Goal: Obtain resource: Obtain resource

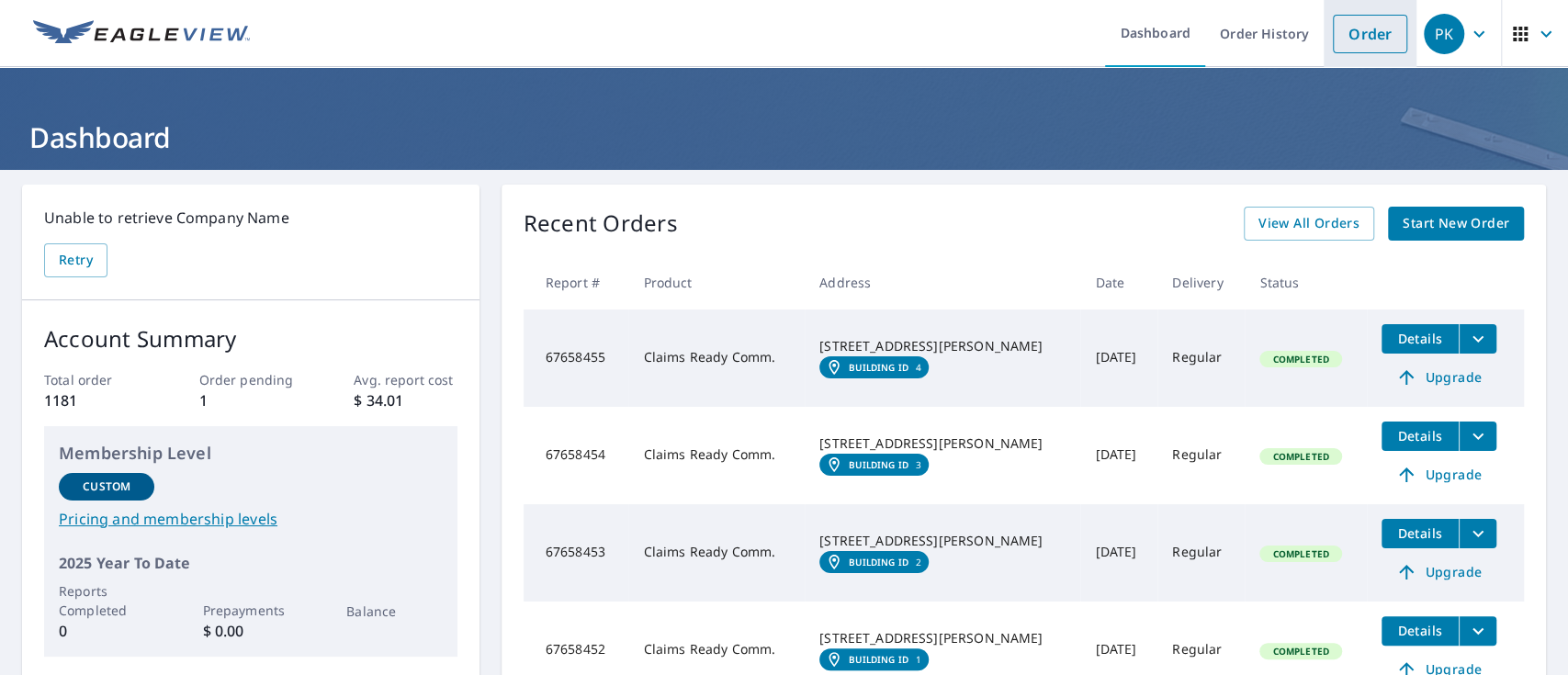
click at [1351, 49] on link "Order" at bounding box center [1370, 34] width 75 height 38
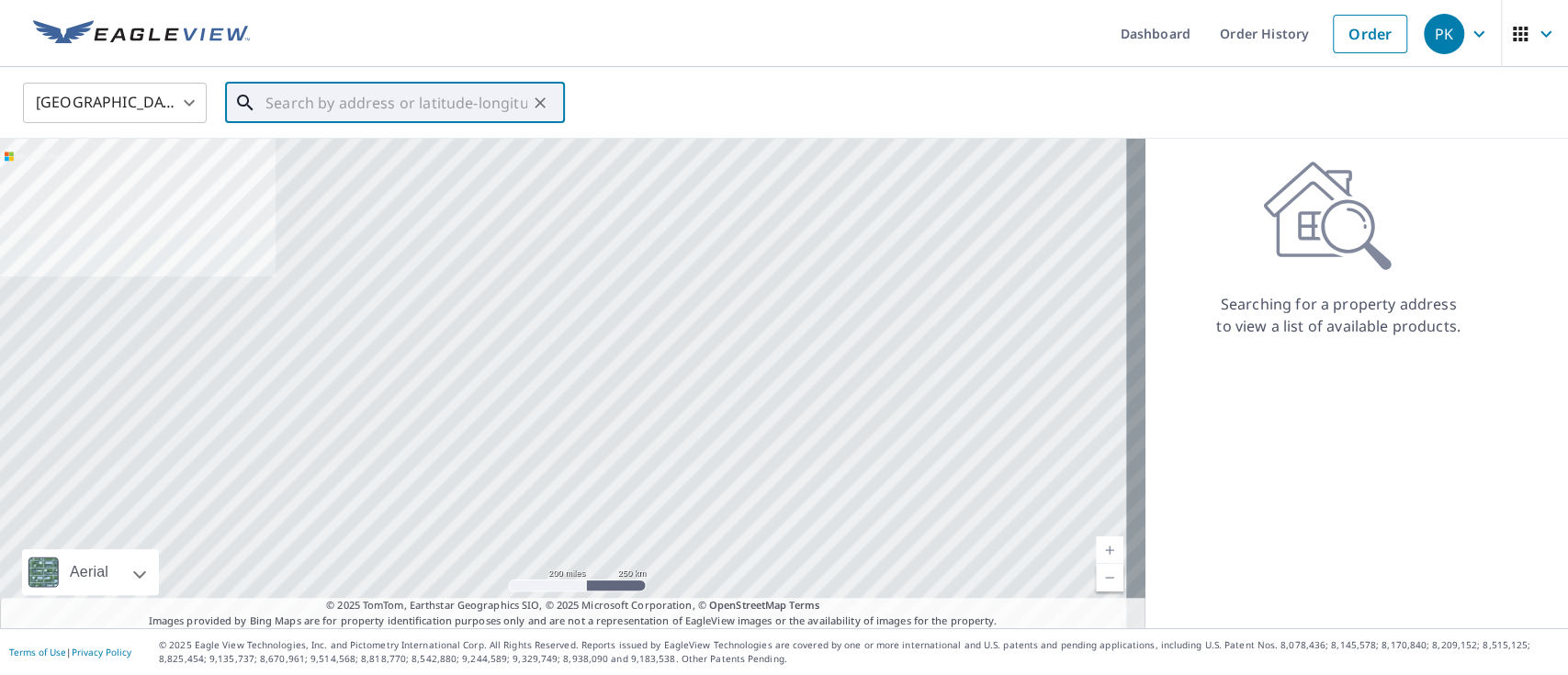
paste input "[STREET_ADDRESS][PERSON_NAME]"
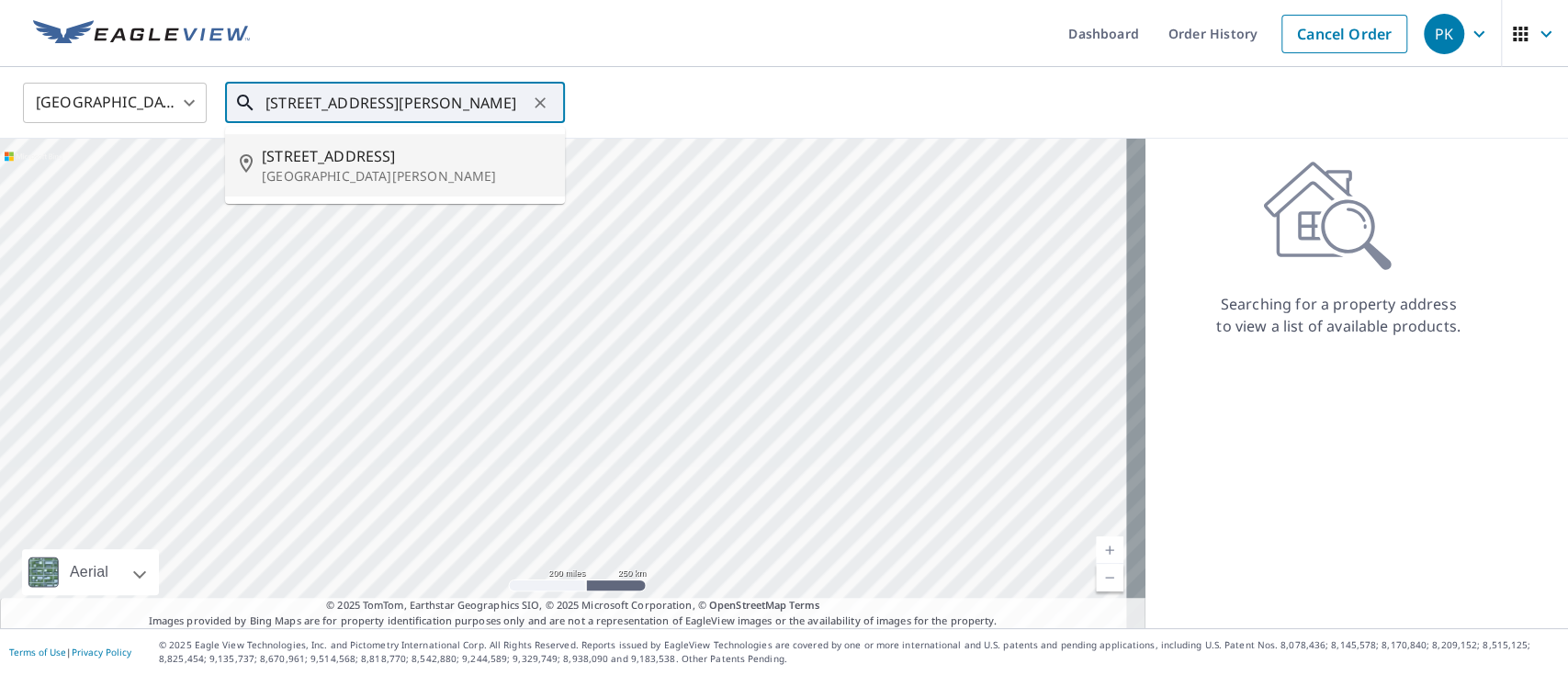
click at [389, 183] on p "[GEOGRAPHIC_DATA][PERSON_NAME]" at bounding box center [405, 176] width 288 height 19
type input "[STREET_ADDRESS][PERSON_NAME]"
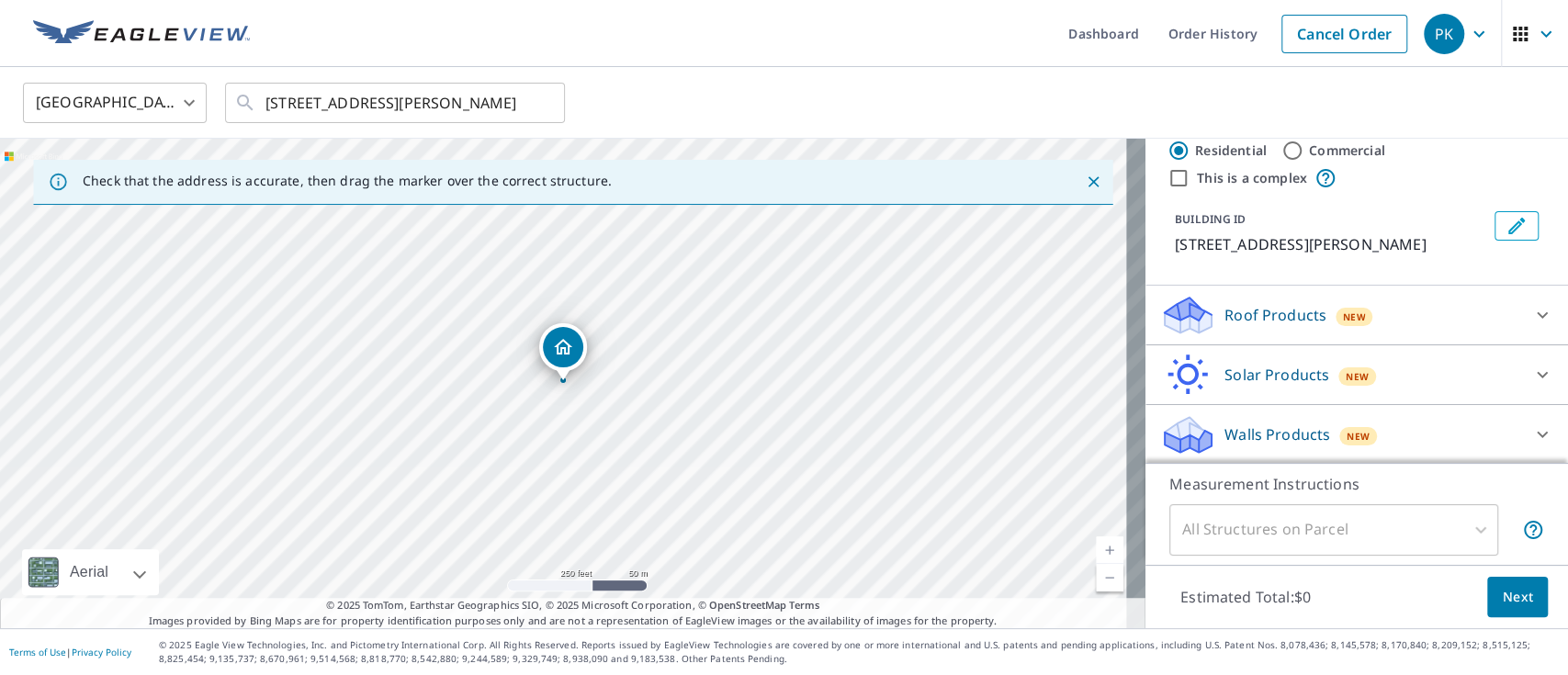
scroll to position [66, 0]
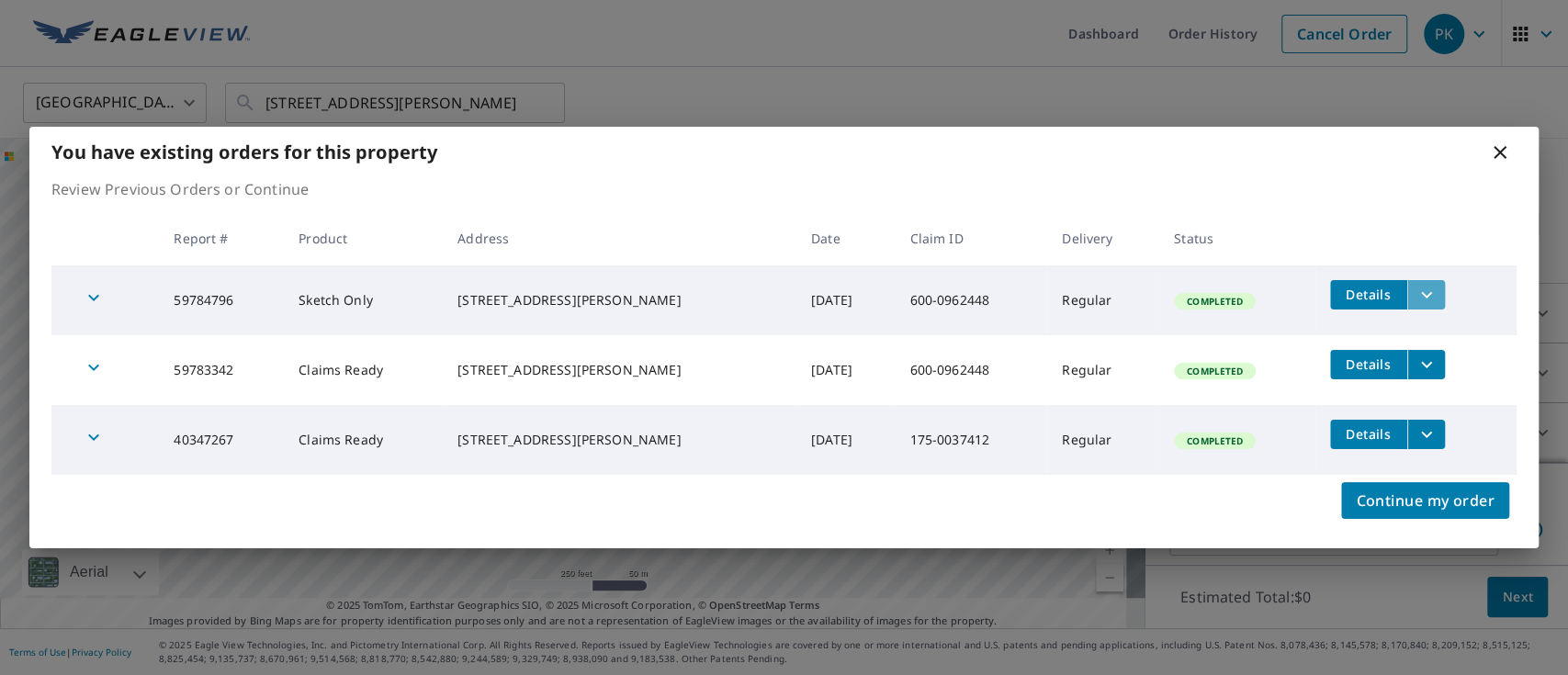
click at [1421, 300] on icon "filesDropdownBtn-59784796" at bounding box center [1427, 295] width 22 height 22
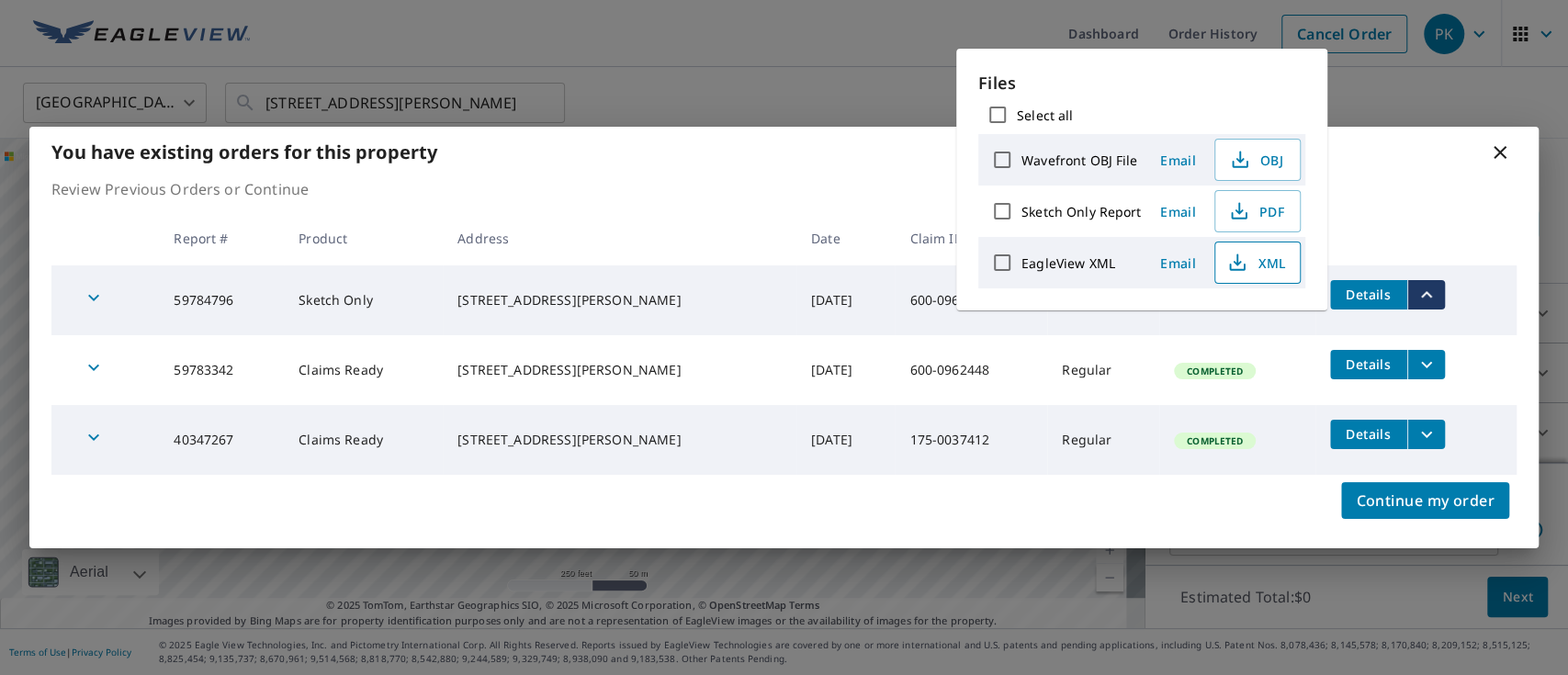
click at [1231, 254] on icon "button" at bounding box center [1238, 263] width 22 height 22
click at [1257, 217] on span "PDF" at bounding box center [1255, 212] width 59 height 22
click at [1279, 208] on span "PDF" at bounding box center [1255, 212] width 59 height 22
click at [1500, 150] on icon at bounding box center [1500, 152] width 13 height 13
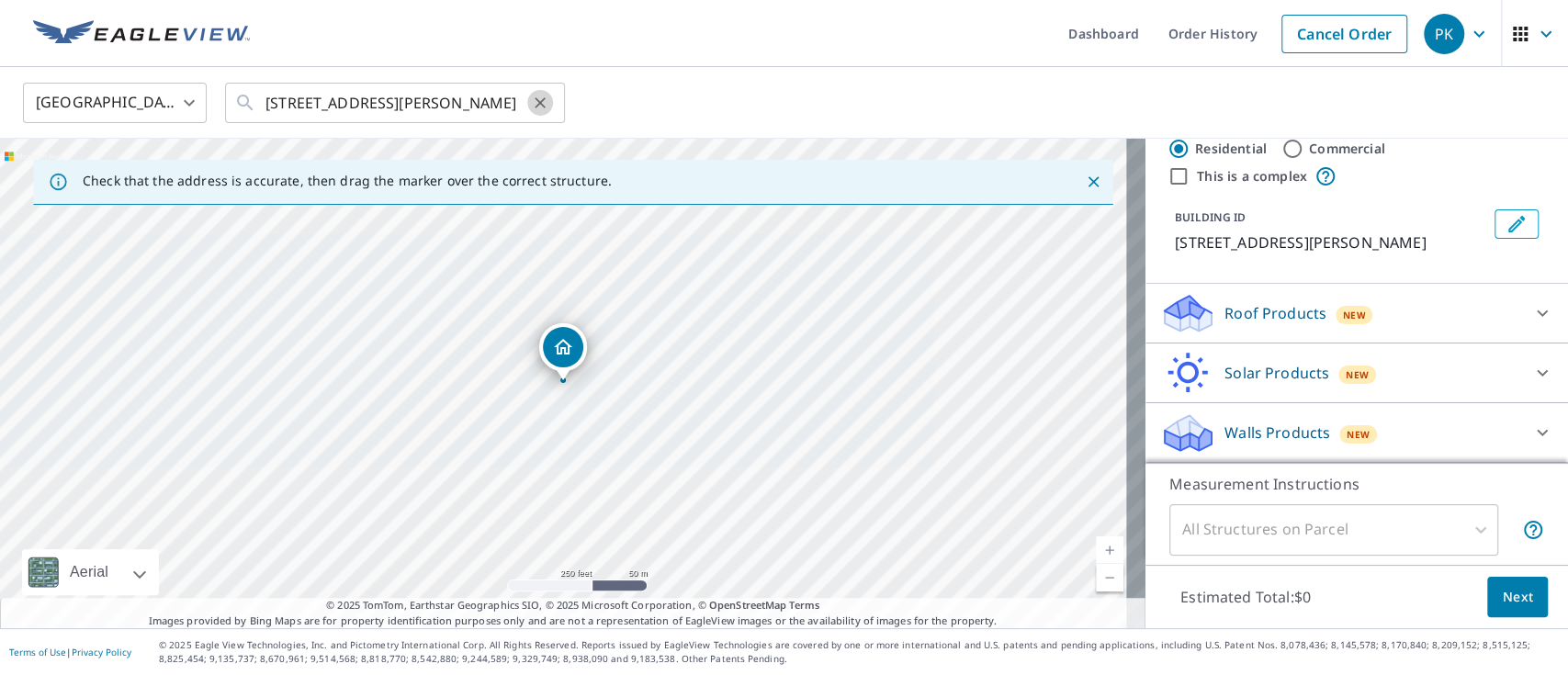
click at [544, 106] on icon "Clear" at bounding box center [540, 103] width 11 height 11
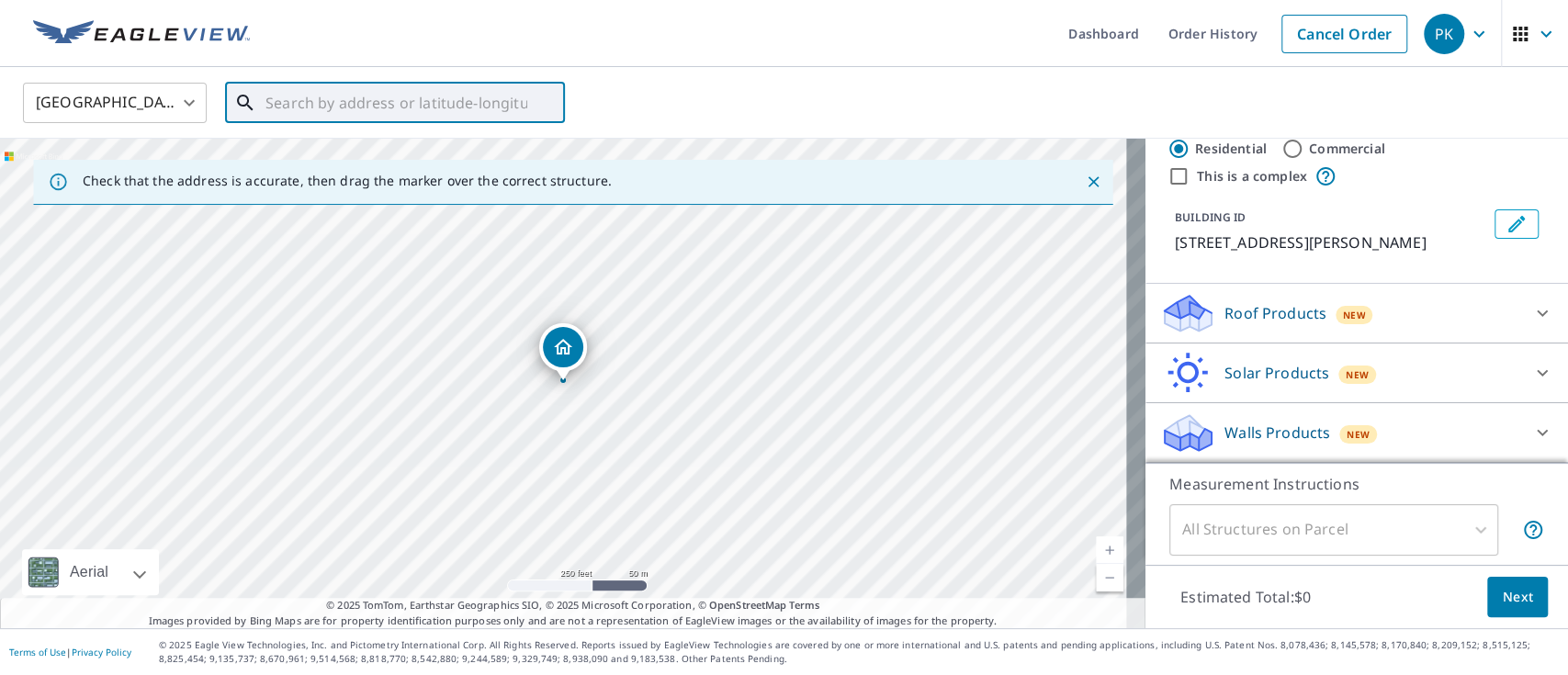
paste input "[STREET_ADDRESS][PERSON_NAME]"
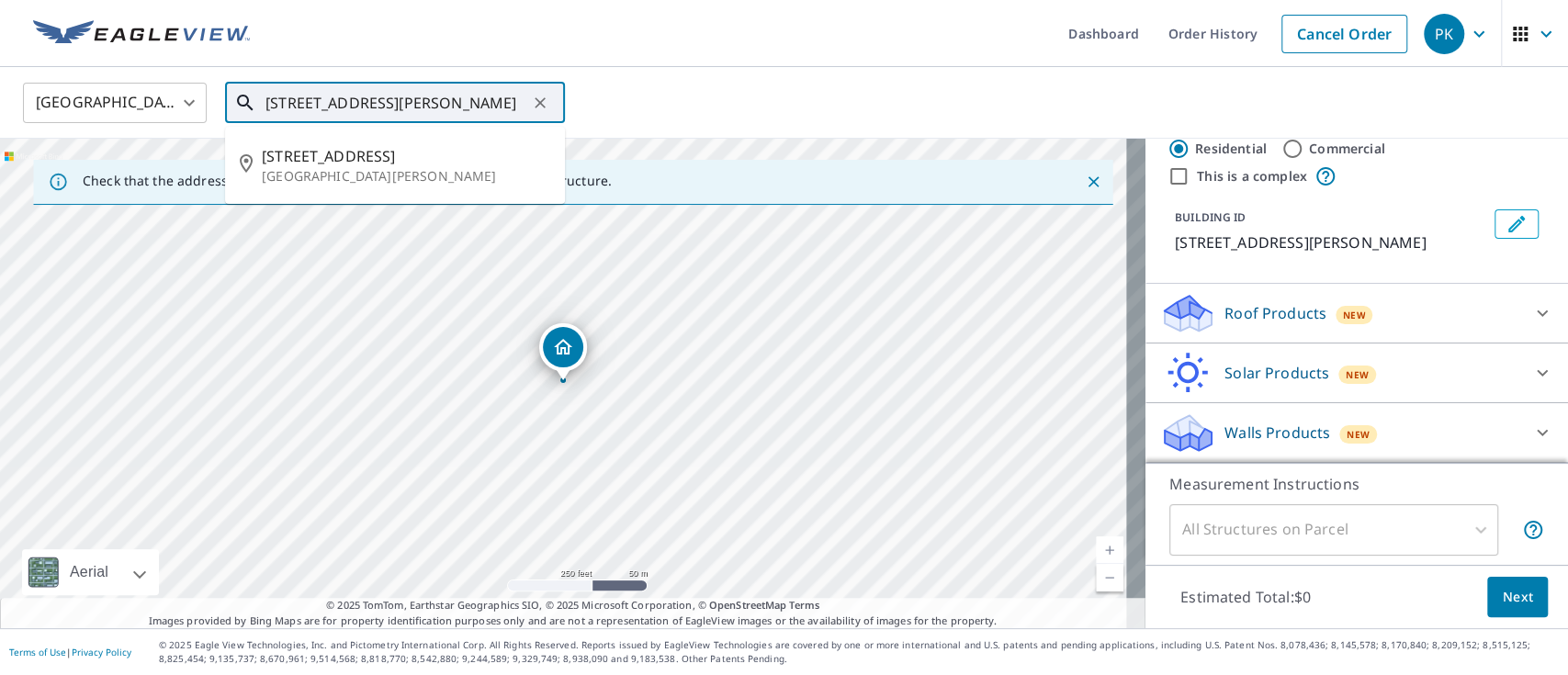
scroll to position [0, 62]
click at [368, 177] on p "[GEOGRAPHIC_DATA][PERSON_NAME]" at bounding box center [405, 176] width 288 height 19
type input "[STREET_ADDRESS][PERSON_NAME]"
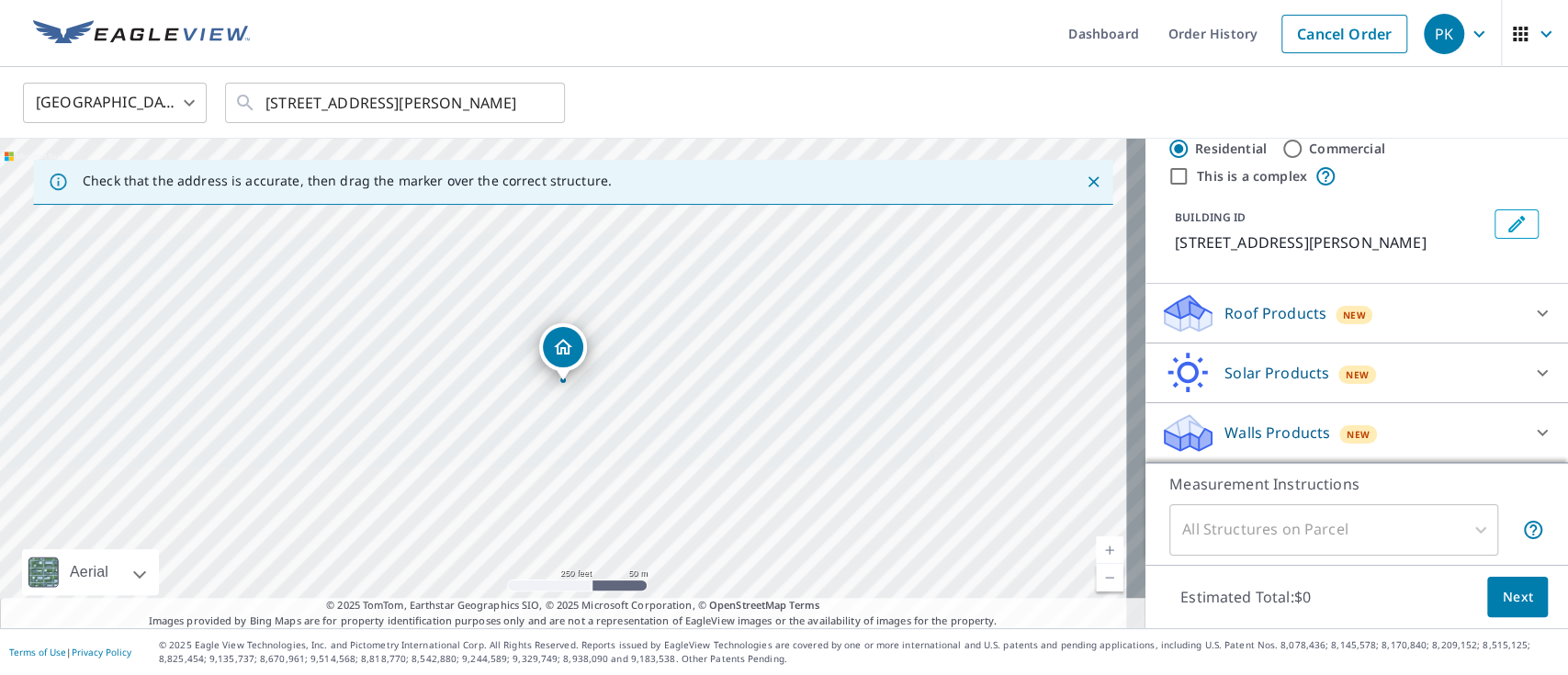
scroll to position [0, 0]
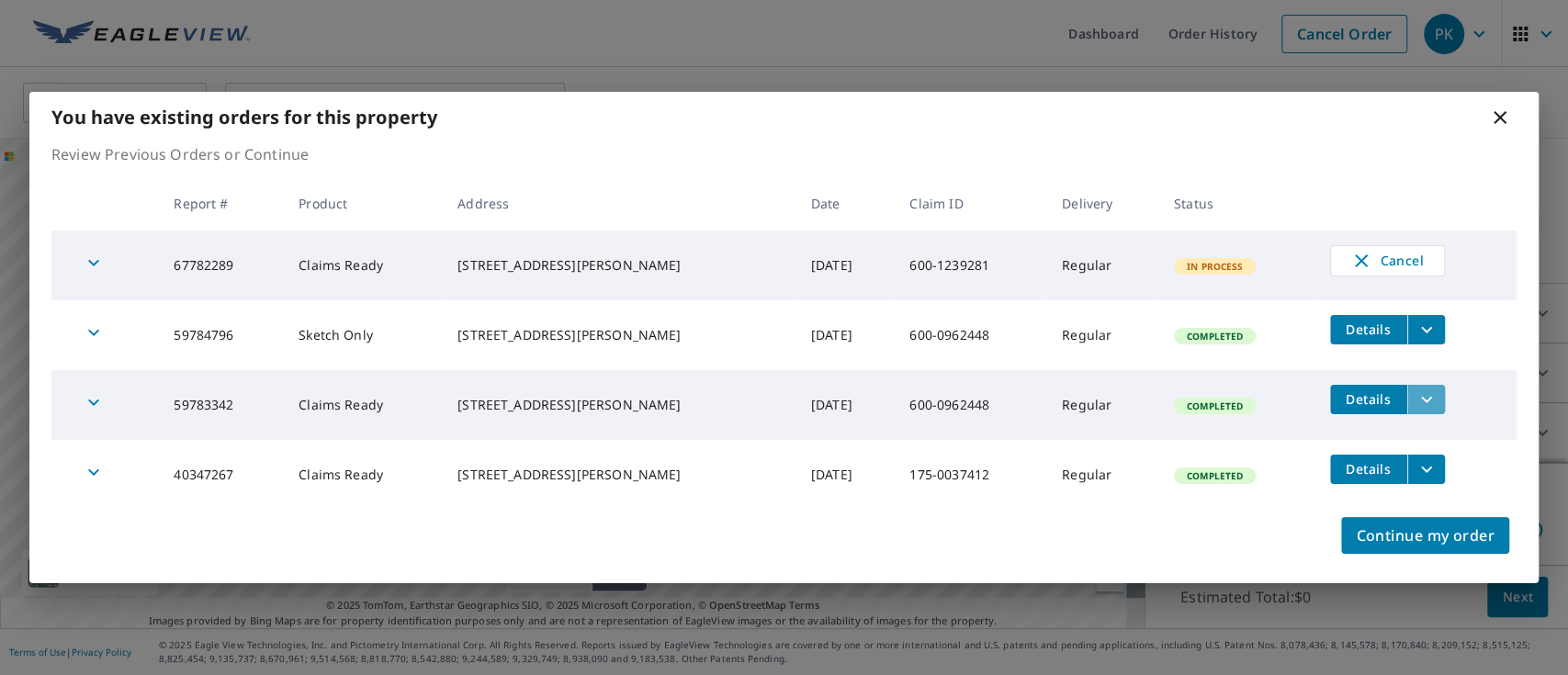
click at [1420, 403] on icon "filesDropdownBtn-59783342" at bounding box center [1427, 400] width 22 height 22
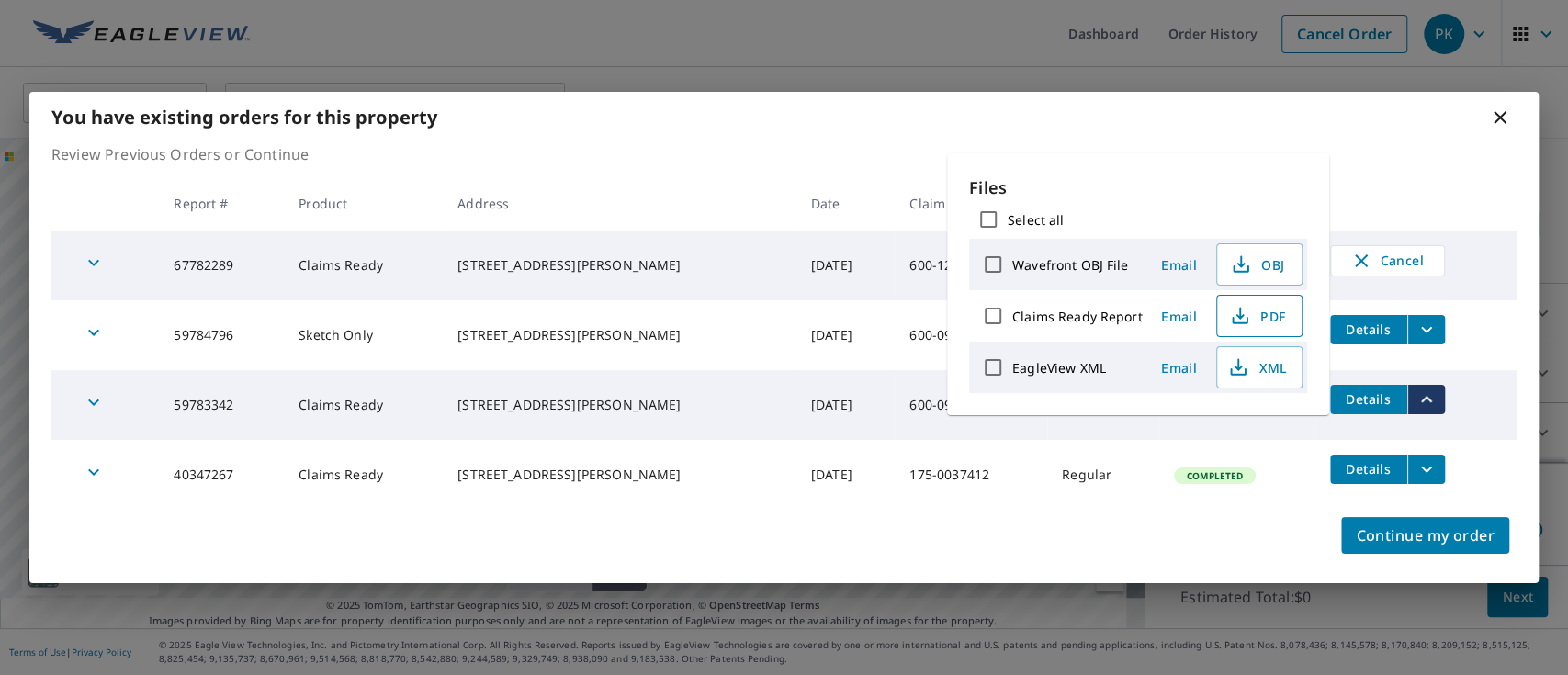
click at [1267, 316] on span "PDF" at bounding box center [1257, 316] width 59 height 22
